Goal: Task Accomplishment & Management: Manage account settings

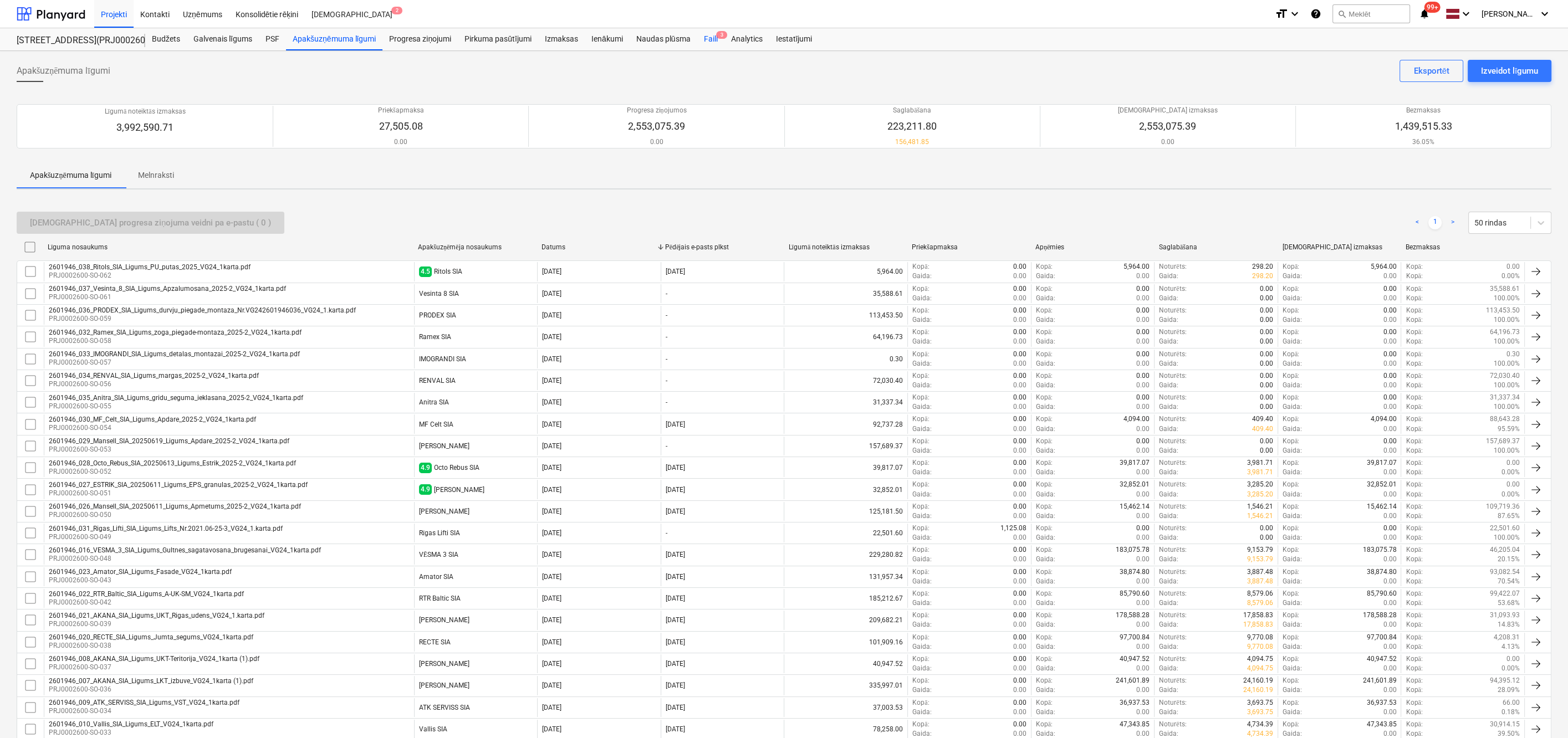
click at [709, 37] on div "Faili 3" at bounding box center [710, 39] width 27 height 22
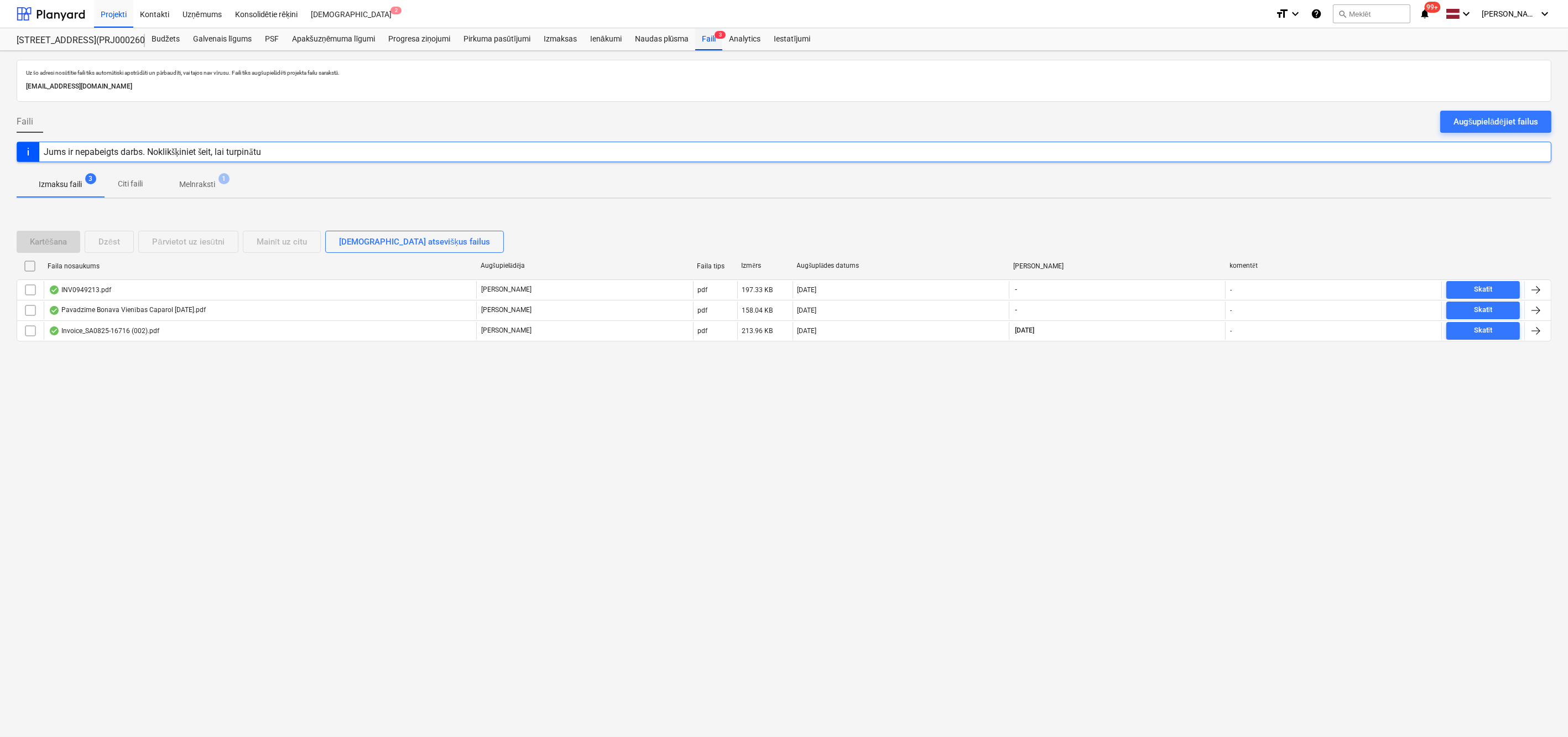
click at [711, 42] on div "Faili 3" at bounding box center [708, 39] width 27 height 22
click at [1462, 124] on div "Augšupielādējiet failus" at bounding box center [1496, 122] width 85 height 14
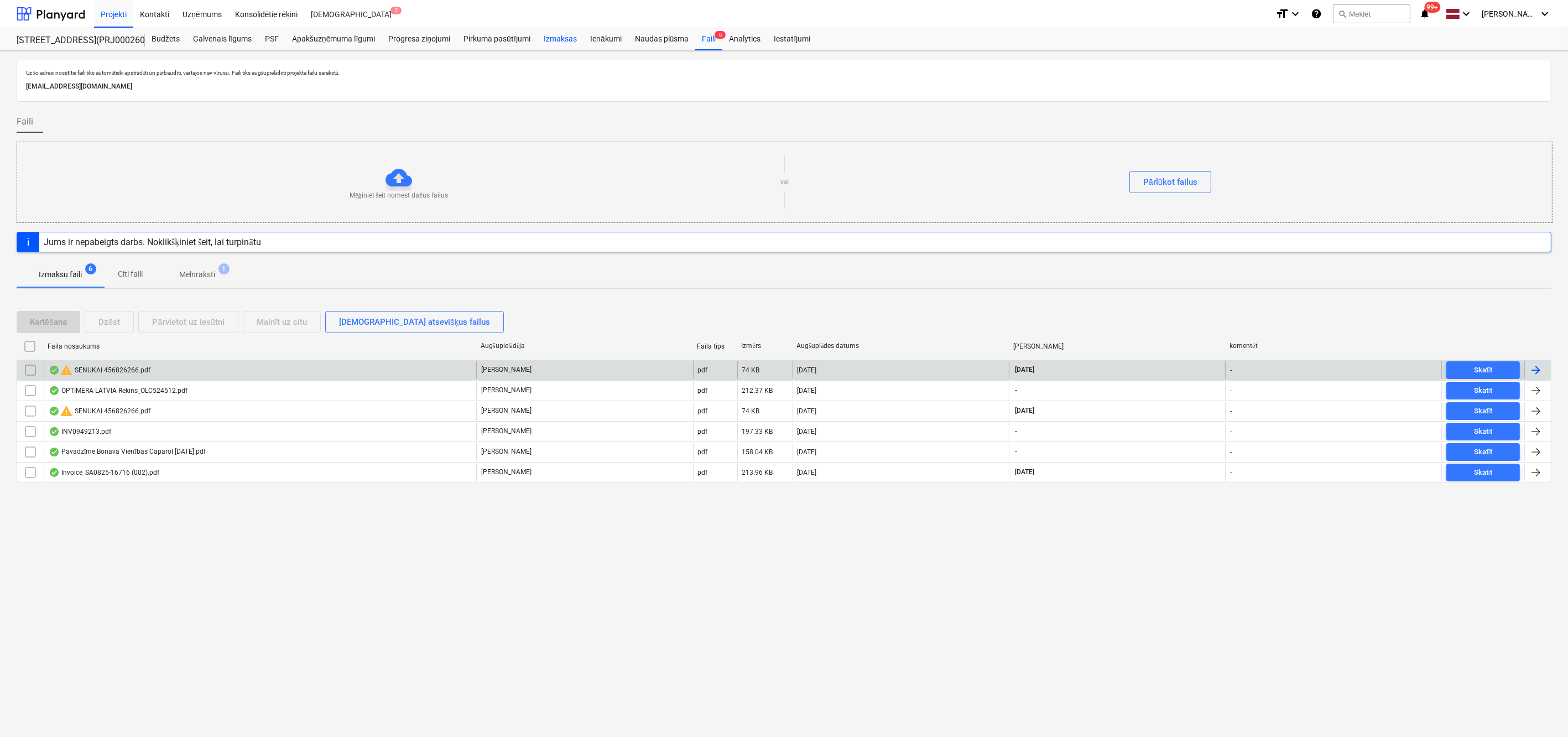
click at [554, 37] on div "Izmaksas" at bounding box center [560, 39] width 47 height 22
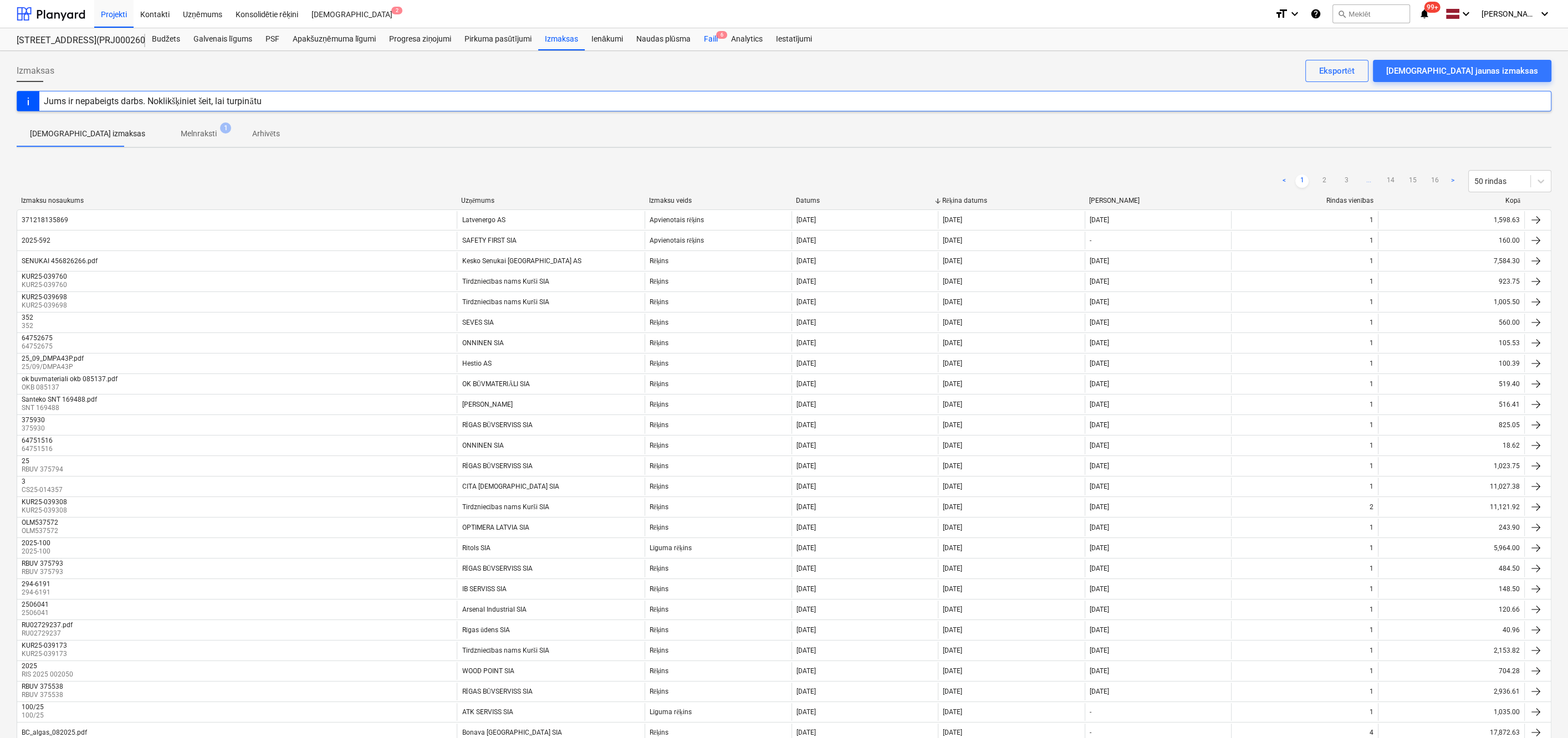
click at [714, 36] on div "Faili 6" at bounding box center [710, 39] width 27 height 22
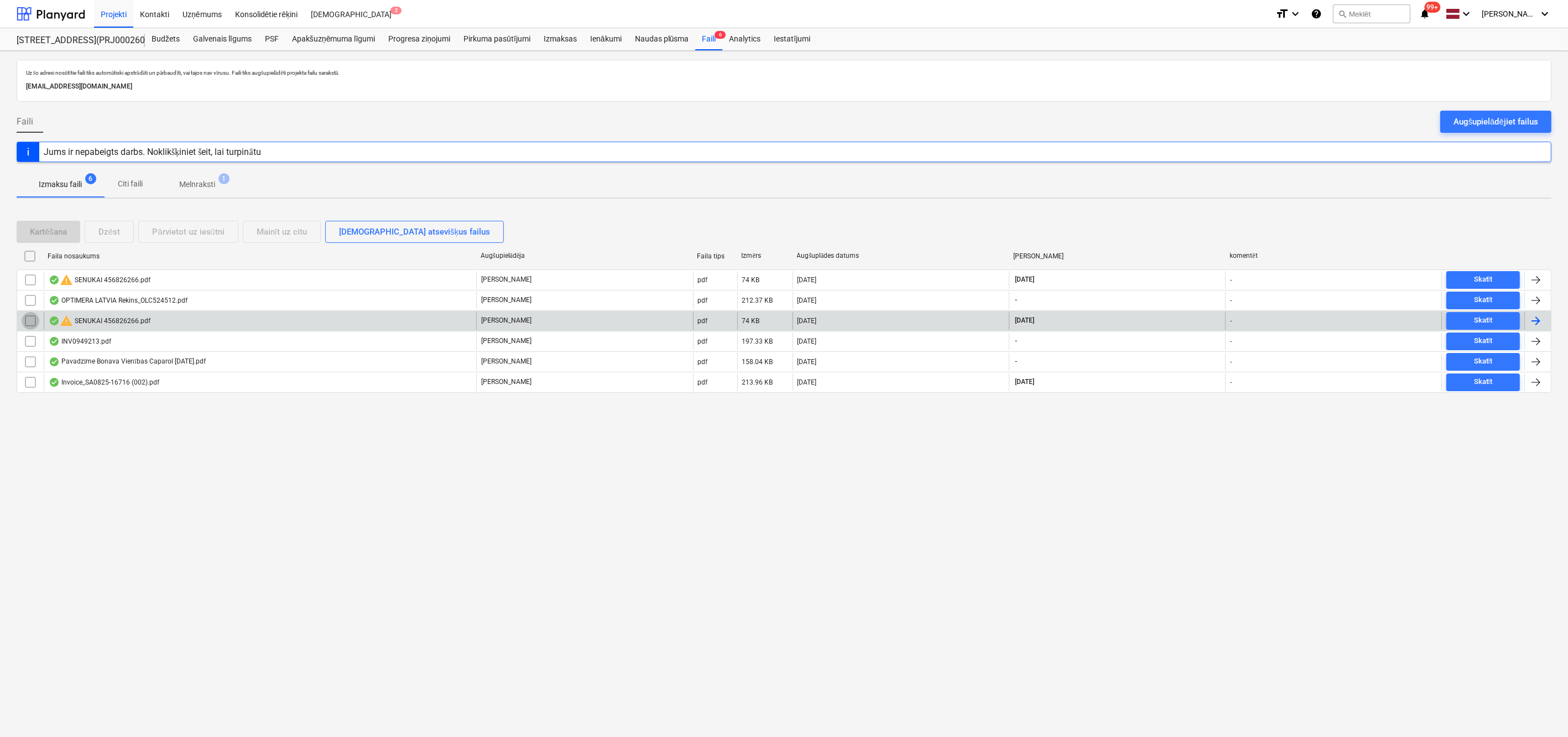
click at [32, 322] on input "checkbox" at bounding box center [30, 321] width 18 height 18
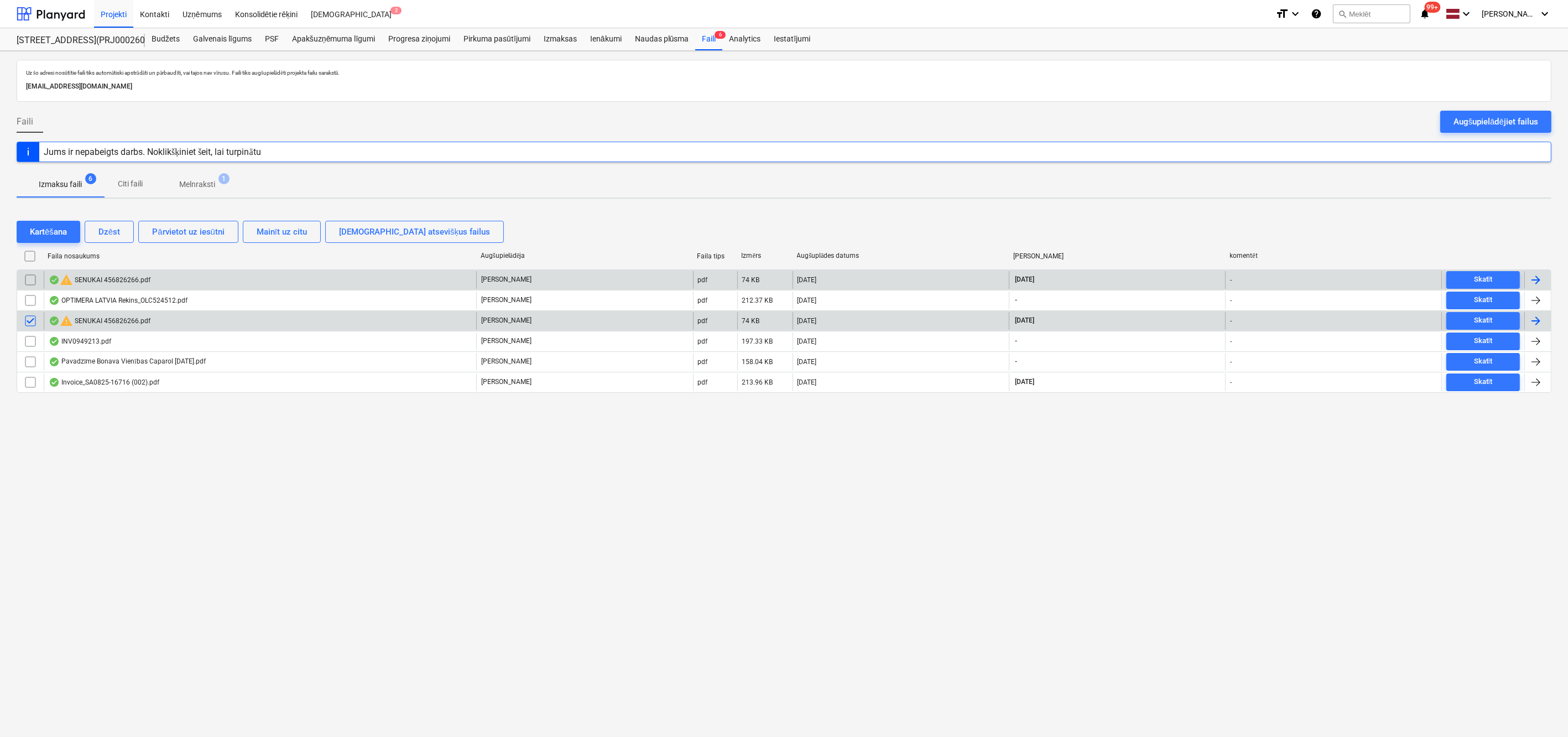
click at [32, 281] on input "checkbox" at bounding box center [30, 280] width 18 height 18
click at [107, 231] on div "Dzēst" at bounding box center [109, 232] width 22 height 14
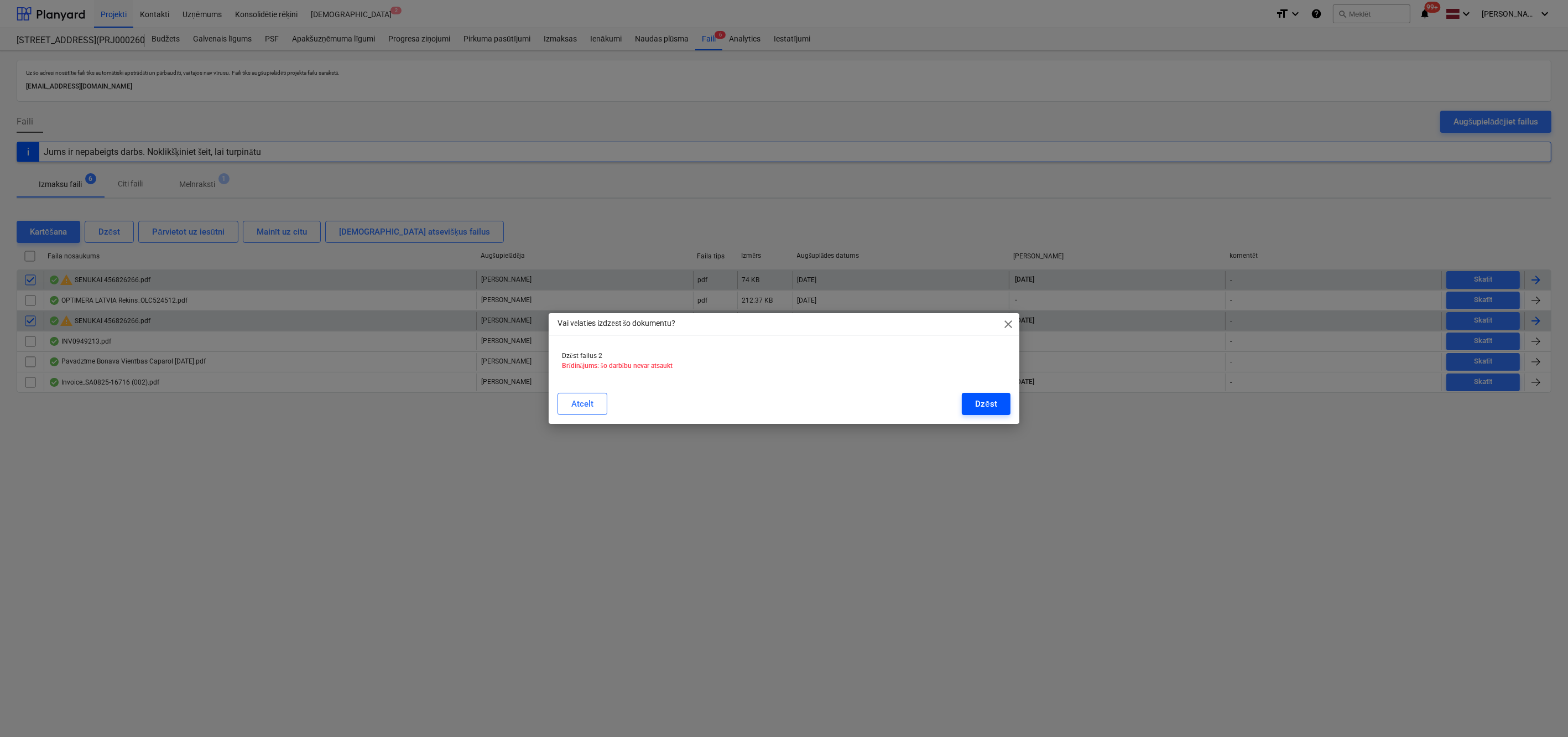
click at [995, 401] on div "Dzēst" at bounding box center [985, 403] width 22 height 14
